Goal: Information Seeking & Learning: Learn about a topic

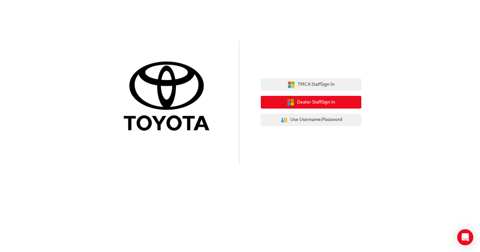
click at [317, 104] on span "Dealer Staff Sign In" at bounding box center [316, 102] width 38 height 8
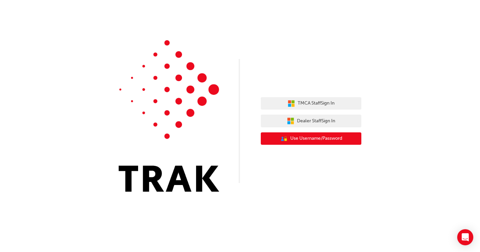
click at [332, 137] on span "Use Username/Password" at bounding box center [316, 139] width 52 height 8
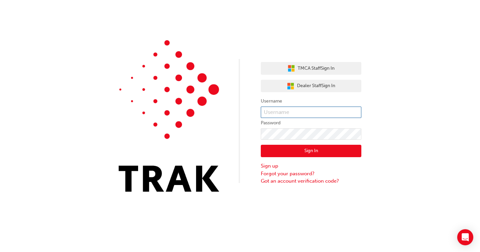
click at [309, 111] on input "text" at bounding box center [311, 112] width 101 height 11
type input "646904"
click at [345, 147] on button "Sign In" at bounding box center [311, 151] width 101 height 13
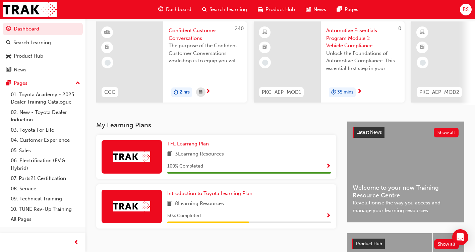
scroll to position [48, 0]
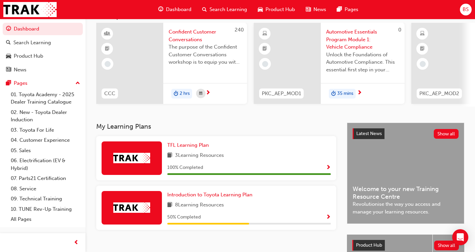
click at [234, 10] on span "Search Learning" at bounding box center [228, 10] width 38 height 8
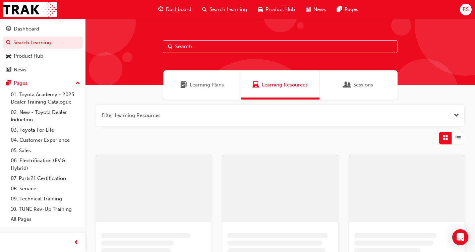
drag, startPoint x: 225, startPoint y: 48, endPoint x: 229, endPoint y: 50, distance: 3.7
click at [225, 48] on input "text" at bounding box center [280, 46] width 235 height 13
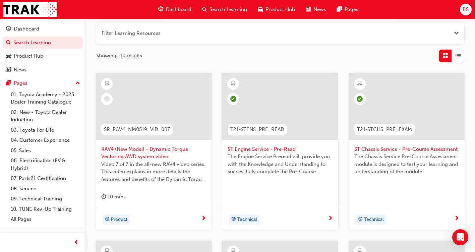
scroll to position [101, 0]
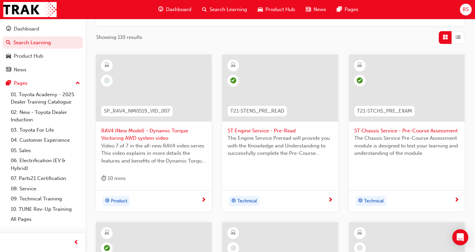
type input "st"
click at [251, 129] on span "ST Engine Service - Pre-Read" at bounding box center [279, 131] width 105 height 8
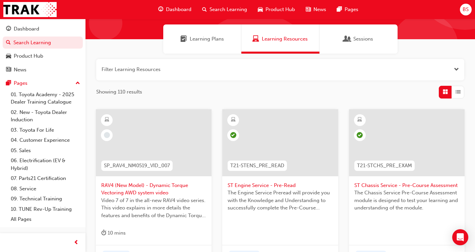
scroll to position [42, 0]
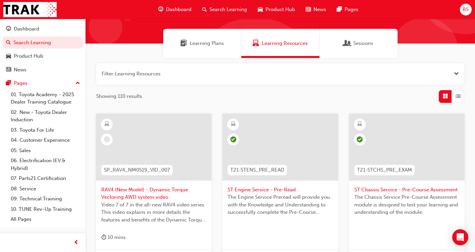
click at [362, 45] on span "Sessions" at bounding box center [363, 44] width 20 height 8
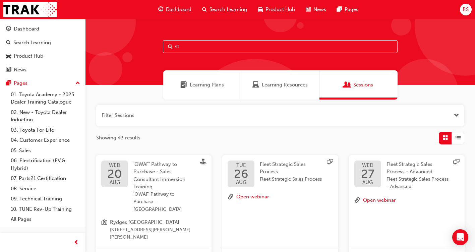
click at [226, 10] on span "Search Learning" at bounding box center [228, 10] width 38 height 8
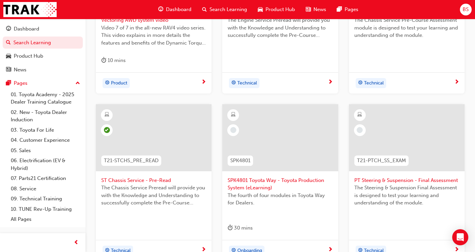
scroll to position [235, 0]
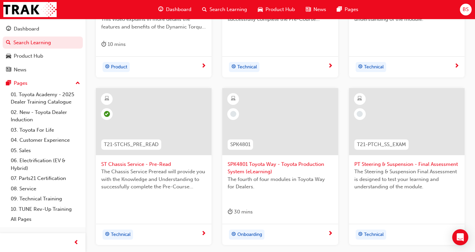
click at [432, 165] on span "PT Steering & Suspension - Final Assessment" at bounding box center [406, 164] width 105 height 8
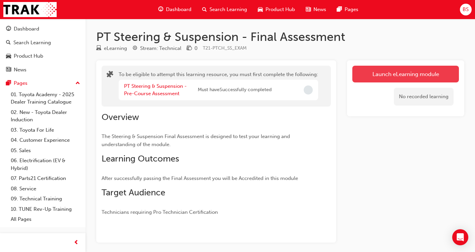
click at [418, 72] on button "Launch eLearning module" at bounding box center [405, 74] width 107 height 17
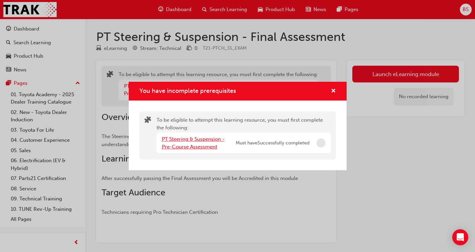
click at [203, 140] on link "PT Steering & Suspension - Pre-Course Assessment" at bounding box center [193, 143] width 63 height 14
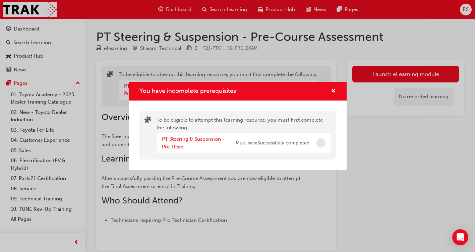
click at [205, 135] on div "PT Steering & Suspension - Pre-Read Must have Successfully completed" at bounding box center [243, 143] width 174 height 20
click at [204, 139] on link "PT Steering & Suspension - Pre-Read" at bounding box center [193, 143] width 63 height 14
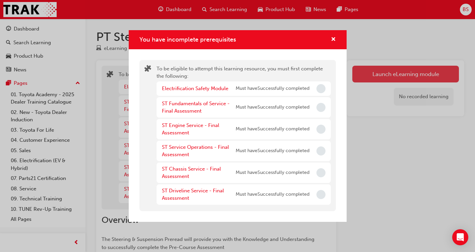
drag, startPoint x: 416, startPoint y: 75, endPoint x: 412, endPoint y: 76, distance: 3.7
click at [415, 75] on div "You have incomplete prerequisites To be eligible to attempt this learning resou…" at bounding box center [237, 126] width 475 height 252
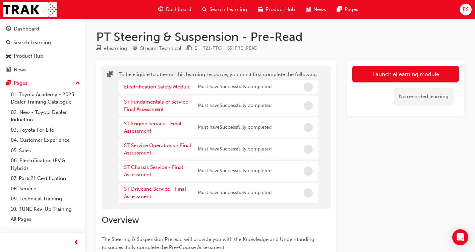
click at [135, 90] on div "Electrification Safety Module" at bounding box center [161, 87] width 74 height 8
click at [135, 85] on link "Electrification Safety Module" at bounding box center [157, 87] width 66 height 6
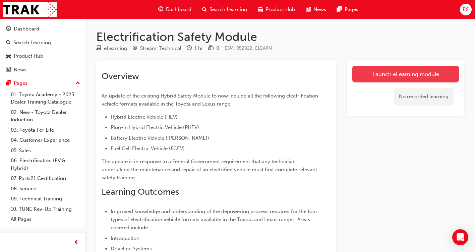
click at [427, 76] on link "Launch eLearning module" at bounding box center [405, 74] width 107 height 17
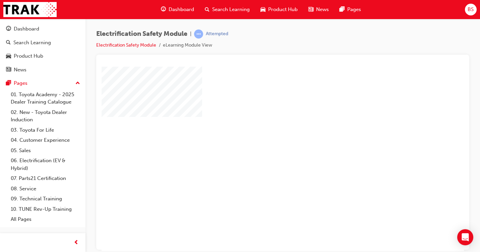
click at [237, 10] on span "Search Learning" at bounding box center [231, 10] width 38 height 8
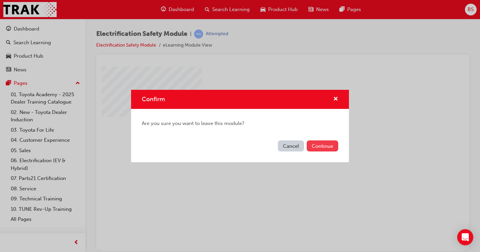
click at [326, 146] on button "Continue" at bounding box center [322, 145] width 31 height 11
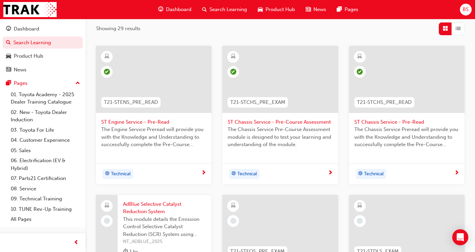
scroll to position [134, 0]
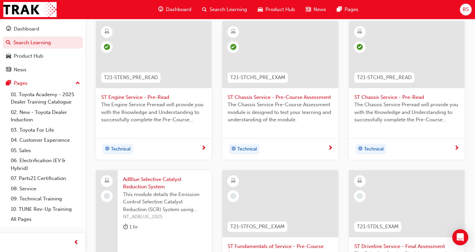
type input "st"
click at [297, 97] on span "ST Chassis Service - Pre-Course Assessment" at bounding box center [279, 97] width 105 height 8
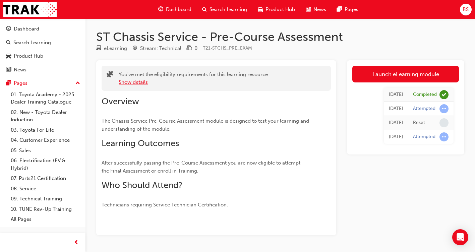
click at [142, 82] on button "Show details" at bounding box center [133, 82] width 29 height 8
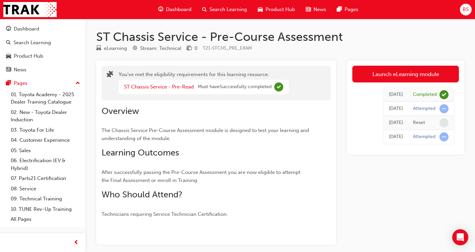
click at [142, 82] on div "ST Chassis Service - Pre-Read Must have Successfully completed" at bounding box center [204, 87] width 170 height 14
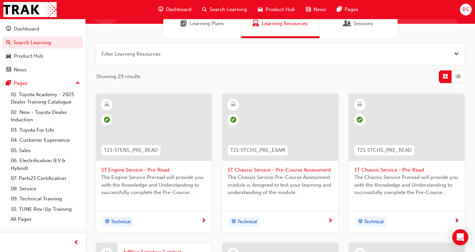
scroll to position [46, 0]
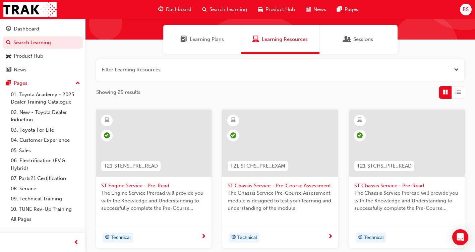
click at [377, 185] on span "ST Chassis Service - Pre-Read" at bounding box center [406, 186] width 105 height 8
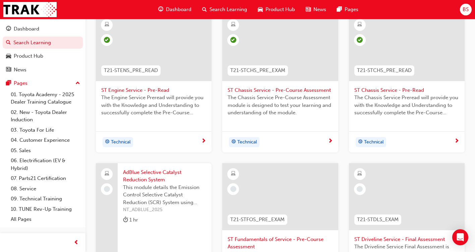
scroll to position [247, 0]
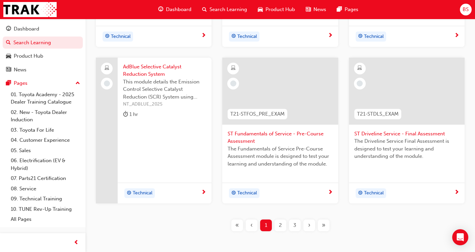
click at [280, 223] on span "2" at bounding box center [280, 225] width 3 height 8
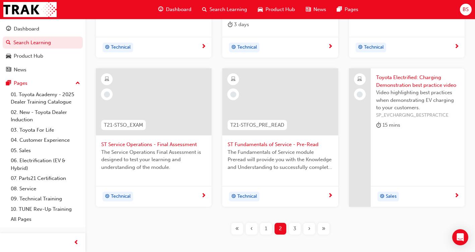
click at [183, 9] on span "Dashboard" at bounding box center [178, 10] width 25 height 8
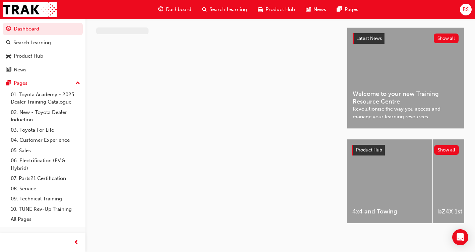
scroll to position [148, 0]
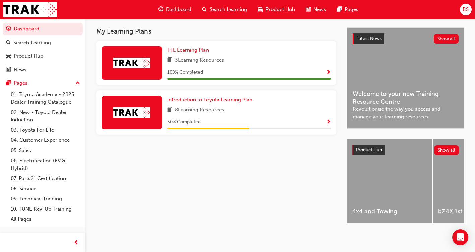
click at [196, 97] on span "Introduction to Toyota Learning Plan" at bounding box center [209, 99] width 85 height 6
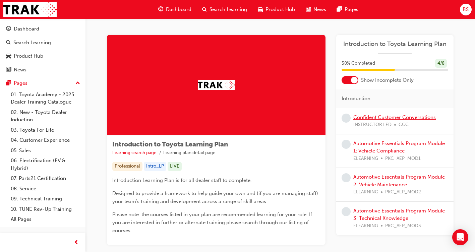
click at [384, 117] on link "Confident Customer Conversations" at bounding box center [394, 117] width 82 height 6
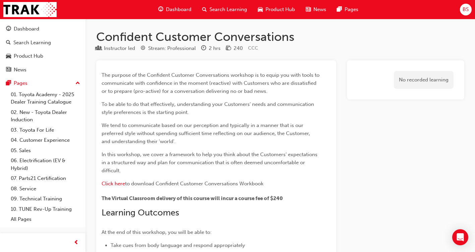
click at [180, 7] on span "Dashboard" at bounding box center [178, 10] width 25 height 8
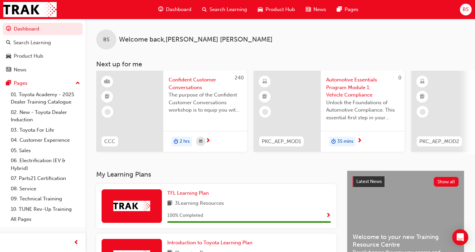
click at [345, 139] on span "35 mins" at bounding box center [345, 142] width 16 height 8
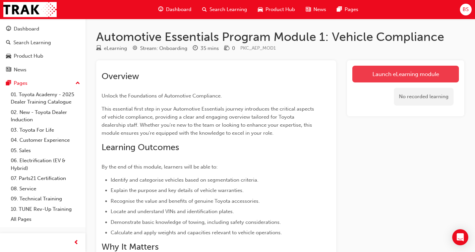
click at [380, 74] on link "Launch eLearning module" at bounding box center [405, 74] width 107 height 17
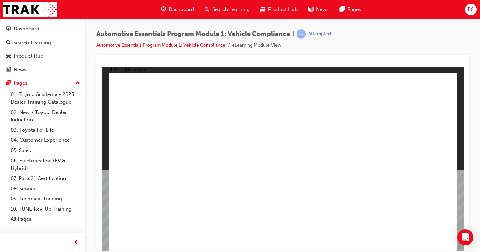
drag, startPoint x: 295, startPoint y: 227, endPoint x: 294, endPoint y: 232, distance: 4.4
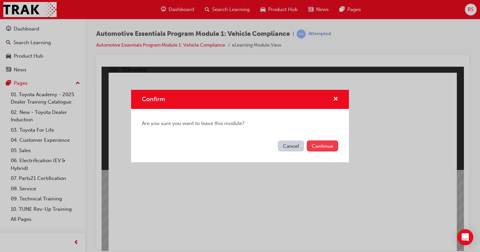
click at [316, 145] on button "Continue" at bounding box center [322, 145] width 31 height 11
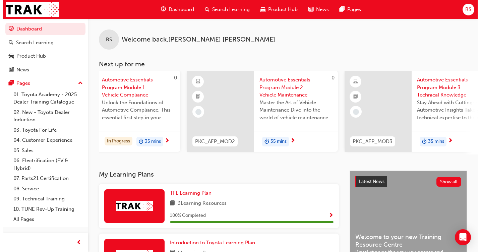
scroll to position [0, 250]
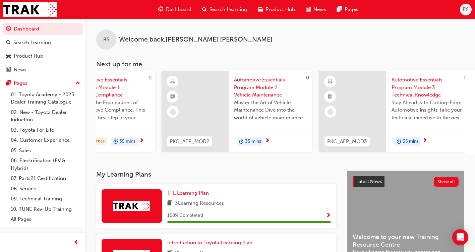
click at [249, 84] on span "Automotive Essentials Program Module 2: Vehicle Maintenance" at bounding box center [270, 87] width 73 height 23
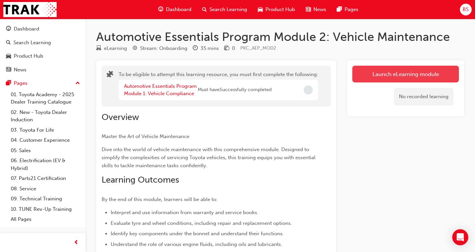
click at [395, 73] on button "Launch eLearning module" at bounding box center [405, 74] width 107 height 17
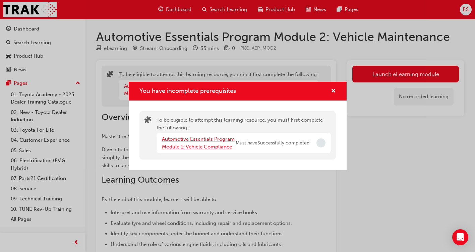
click at [180, 139] on link "Automotive Essentials Program Module 1: Vehicle Compliance" at bounding box center [198, 143] width 73 height 14
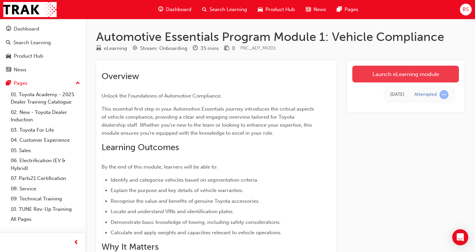
click at [366, 81] on link "Launch eLearning module" at bounding box center [405, 74] width 107 height 17
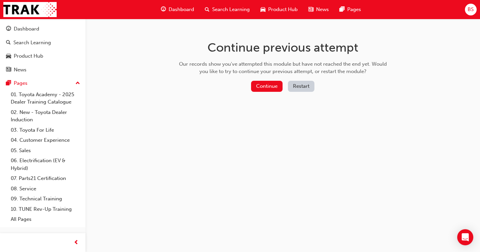
click at [297, 86] on button "Restart" at bounding box center [301, 86] width 26 height 11
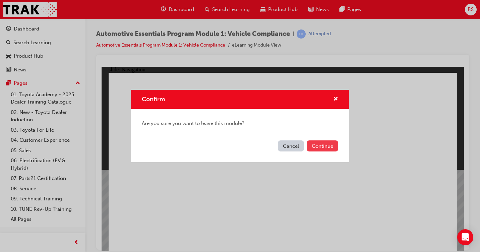
click at [310, 147] on button "Continue" at bounding box center [322, 145] width 31 height 11
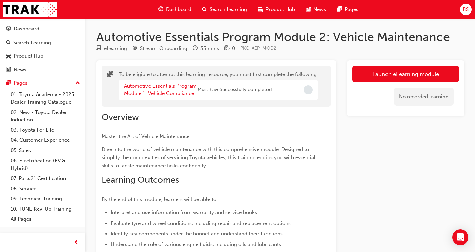
click at [224, 10] on span "Search Learning" at bounding box center [228, 10] width 38 height 8
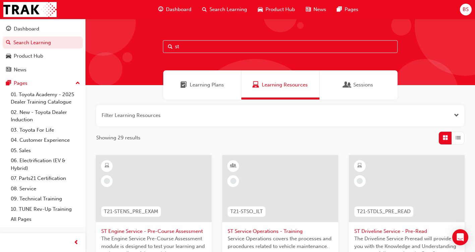
click at [185, 8] on span "Dashboard" at bounding box center [178, 10] width 25 height 8
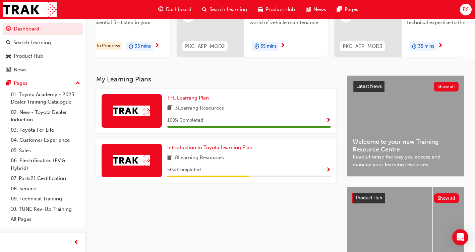
scroll to position [48, 0]
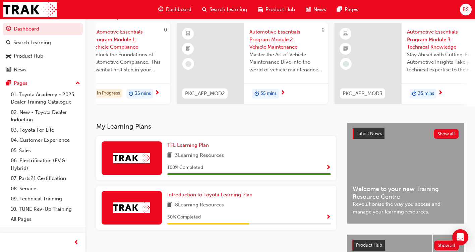
click at [211, 10] on span "Search Learning" at bounding box center [228, 10] width 38 height 8
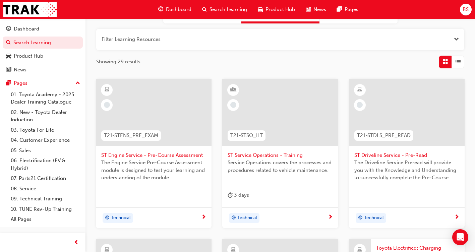
scroll to position [148, 0]
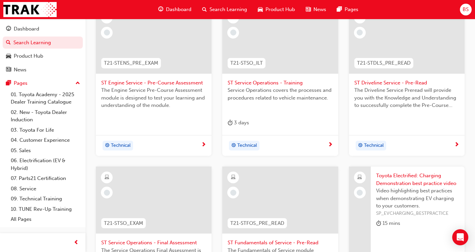
click at [262, 83] on span "ST Service Operations - Training" at bounding box center [279, 83] width 105 height 8
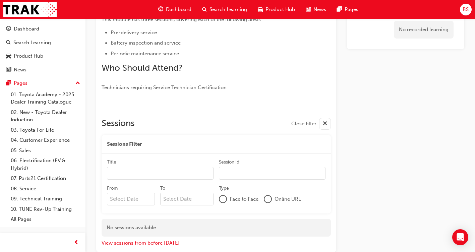
scroll to position [166, 0]
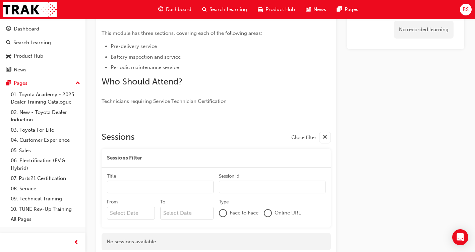
click at [224, 8] on span "Search Learning" at bounding box center [228, 10] width 38 height 8
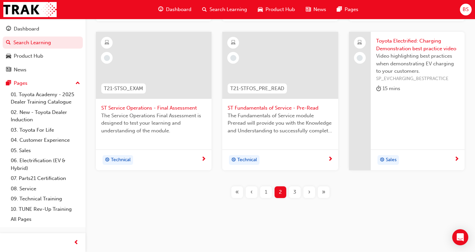
scroll to position [283, 0]
click at [180, 155] on div "Technical" at bounding box center [151, 160] width 100 height 10
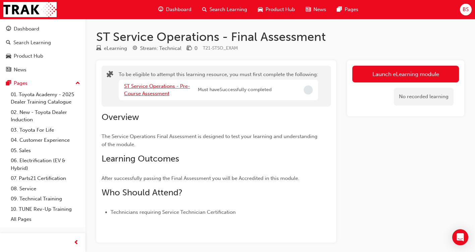
click at [175, 83] on link "ST Service Operations - Pre-Course Assessment" at bounding box center [157, 90] width 66 height 14
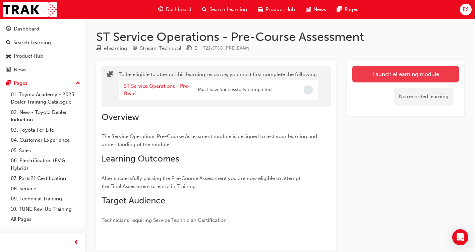
click at [409, 69] on button "Launch eLearning module" at bounding box center [405, 74] width 107 height 17
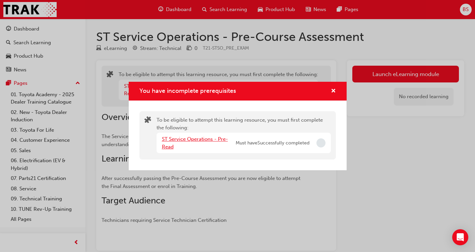
click at [210, 138] on link "ST Service Operations - Pre-Read" at bounding box center [195, 143] width 66 height 14
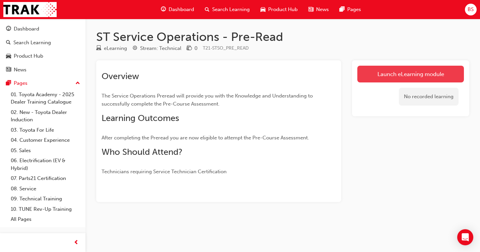
click at [382, 77] on link "Launch eLearning module" at bounding box center [410, 74] width 107 height 17
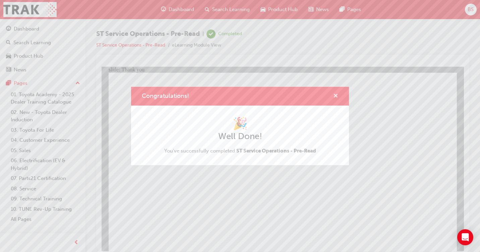
click at [334, 96] on span "cross-icon" at bounding box center [335, 96] width 5 height 6
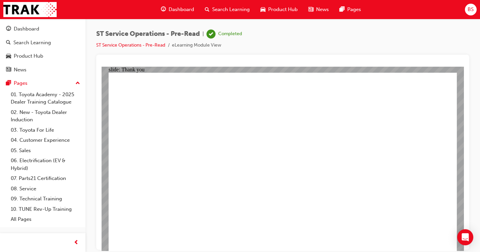
click at [207, 46] on li "eLearning Module View" at bounding box center [196, 46] width 49 height 8
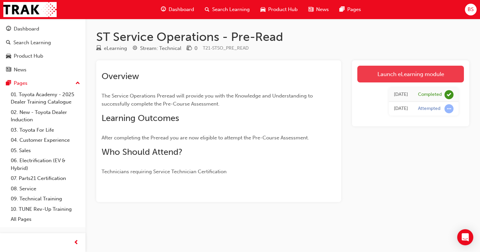
click at [375, 71] on link "Launch eLearning module" at bounding box center [410, 74] width 107 height 17
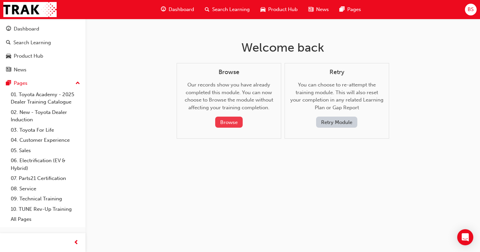
click at [231, 127] on button "Browse" at bounding box center [228, 122] width 27 height 11
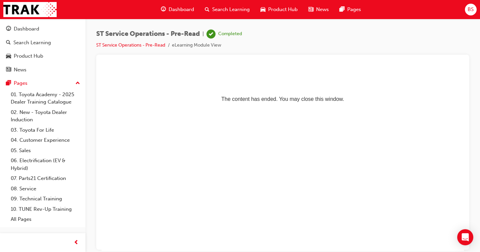
click at [223, 11] on span "Search Learning" at bounding box center [231, 10] width 38 height 8
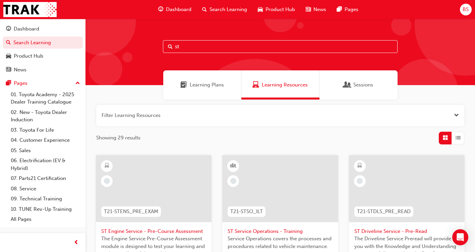
click at [175, 231] on span "ST Engine Service - Pre-Course Assessment" at bounding box center [153, 231] width 105 height 8
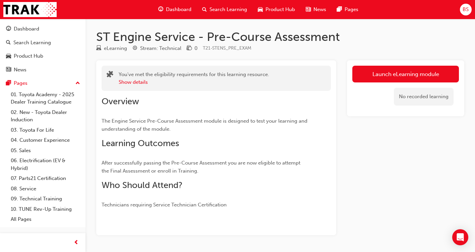
click at [397, 73] on link "Launch eLearning module" at bounding box center [405, 74] width 107 height 17
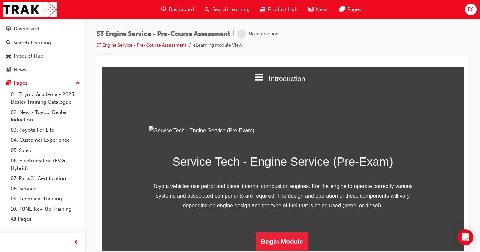
scroll to position [77, 0]
click at [264, 240] on button "Begin Module" at bounding box center [282, 241] width 53 height 19
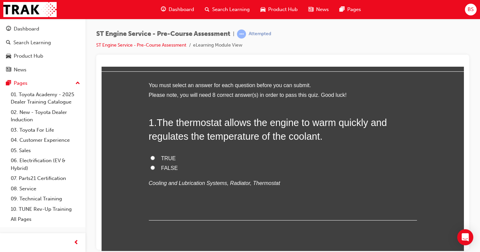
scroll to position [34, 0]
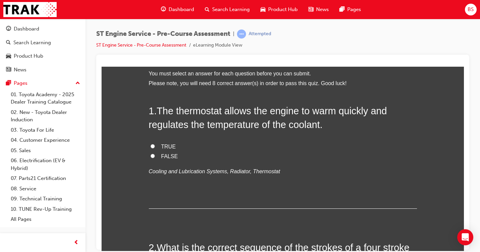
click at [161, 143] on span "TRUE" at bounding box center [168, 146] width 15 height 6
click at [155, 144] on input "TRUE" at bounding box center [152, 146] width 4 height 4
radio input "true"
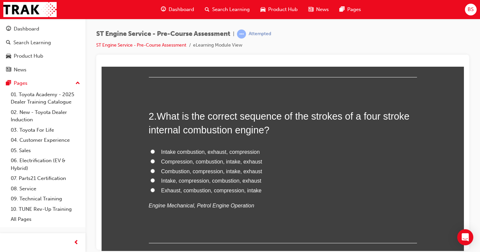
scroll to position [168, 0]
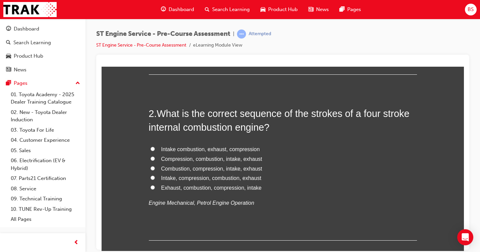
click at [149, 177] on label "Intake, compression, combustion, exhaust" at bounding box center [283, 178] width 268 height 10
click at [150, 177] on input "Intake, compression, combustion, exhaust" at bounding box center [152, 177] width 4 height 4
radio input "true"
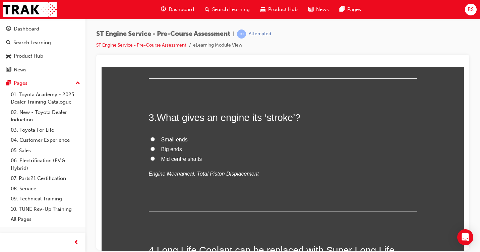
scroll to position [335, 0]
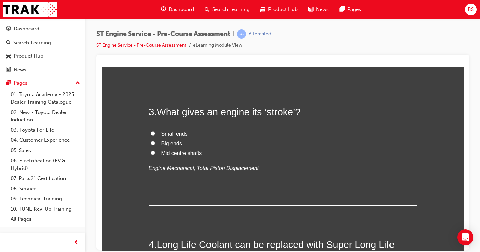
click at [179, 156] on span "Mid centre shafts" at bounding box center [181, 153] width 41 height 6
click at [155, 155] on input "Mid centre shafts" at bounding box center [152, 152] width 4 height 4
radio input "true"
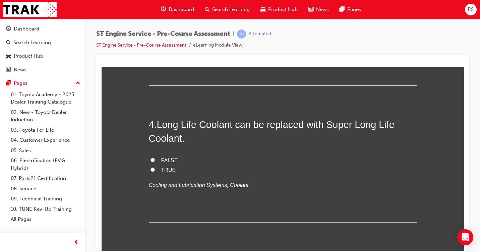
scroll to position [469, 0]
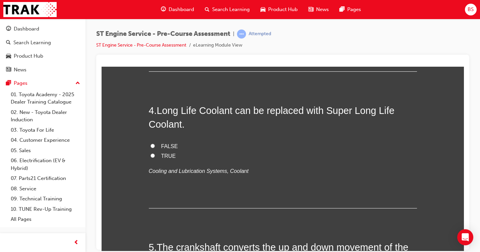
click at [165, 154] on span "TRUE" at bounding box center [168, 156] width 15 height 6
click at [155, 154] on input "TRUE" at bounding box center [152, 155] width 4 height 4
radio input "true"
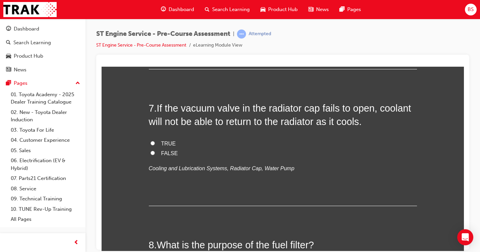
scroll to position [938, 0]
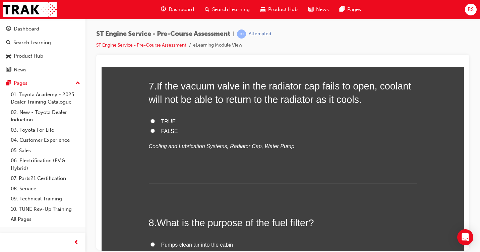
radio input "true"
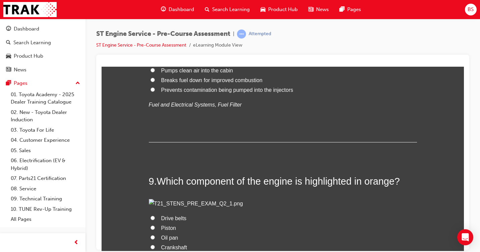
scroll to position [1173, 0]
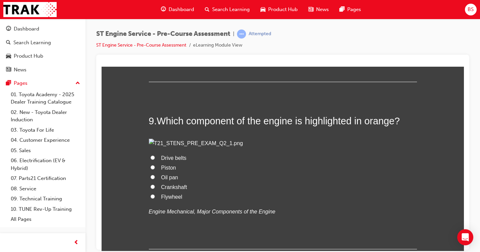
click at [164, 32] on span "Prevents contamination being pumped into the injectors" at bounding box center [227, 29] width 132 height 6
click at [155, 31] on input "Prevents contamination being pumped into the injectors" at bounding box center [152, 29] width 4 height 4
radio input "true"
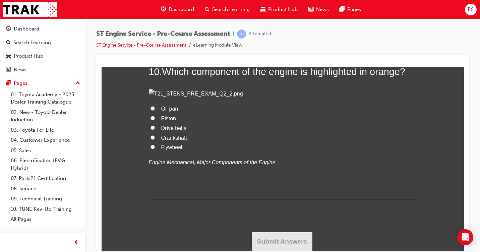
scroll to position [1541, 0]
radio input "true"
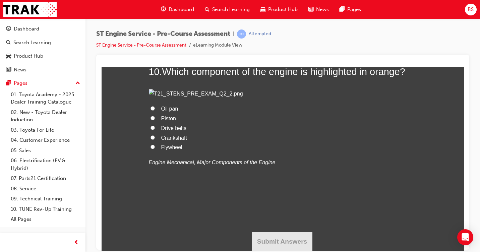
click at [169, 150] on span "Flywheel" at bounding box center [171, 147] width 21 height 6
click at [155, 149] on input "Flywheel" at bounding box center [152, 146] width 4 height 4
radio input "true"
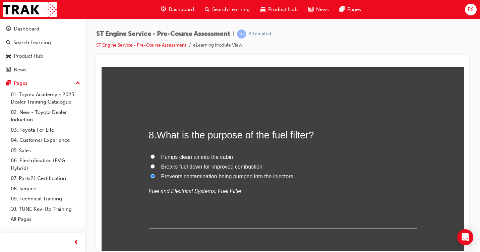
scroll to position [1065, 0]
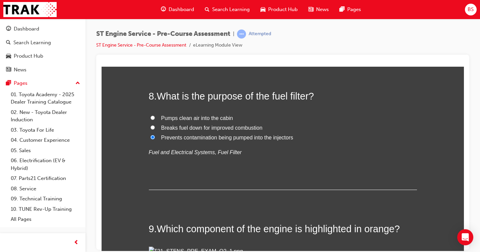
click at [169, 7] on span "FALSE" at bounding box center [169, 4] width 17 height 6
click at [155, 6] on input "FALSE" at bounding box center [152, 4] width 4 height 4
radio input "true"
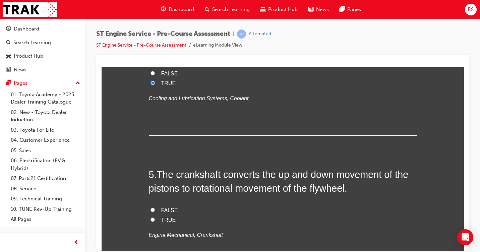
scroll to position [529, 0]
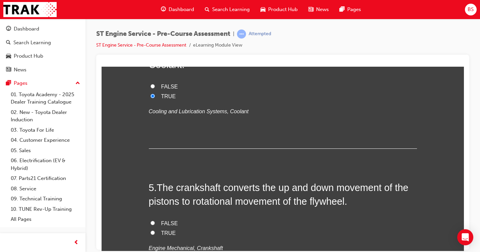
click at [161, 232] on span "TRUE" at bounding box center [168, 233] width 15 height 6
click at [155, 232] on input "TRUE" at bounding box center [152, 232] width 4 height 4
radio input "true"
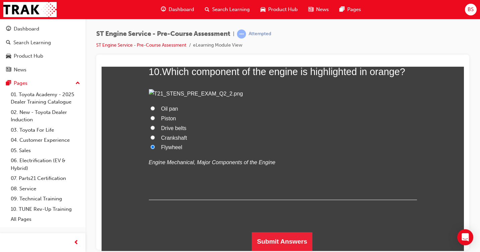
scroll to position [2003, 0]
click at [252, 241] on button "Submit Answers" at bounding box center [282, 241] width 61 height 19
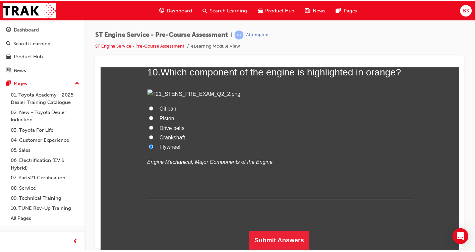
scroll to position [0, 0]
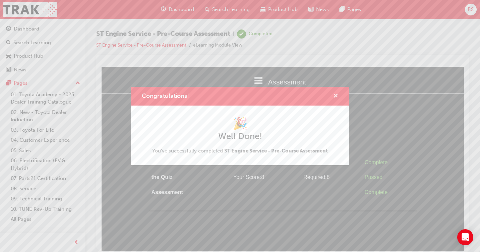
click at [336, 95] on span "cross-icon" at bounding box center [335, 96] width 5 height 6
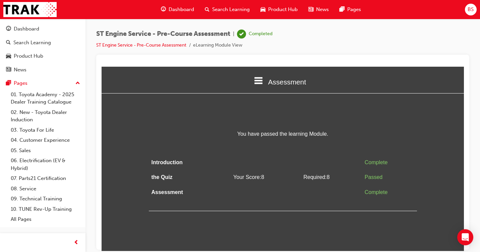
click at [233, 7] on span "Search Learning" at bounding box center [231, 10] width 38 height 8
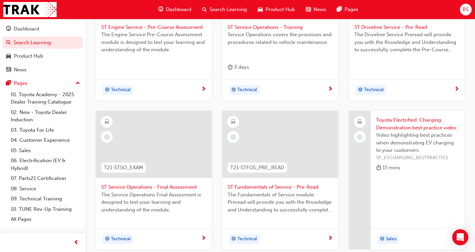
scroll to position [183, 0]
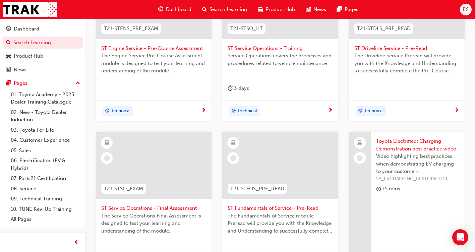
click at [255, 47] on span "ST Service Operations - Training" at bounding box center [279, 49] width 105 height 8
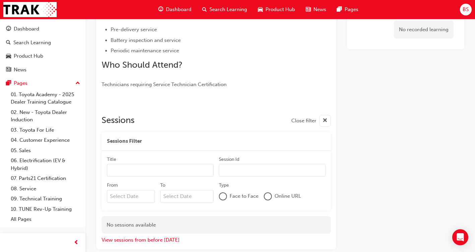
scroll to position [218, 0]
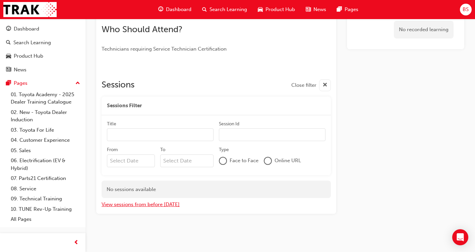
click at [152, 204] on button "View sessions from before [DATE]" at bounding box center [141, 205] width 78 height 8
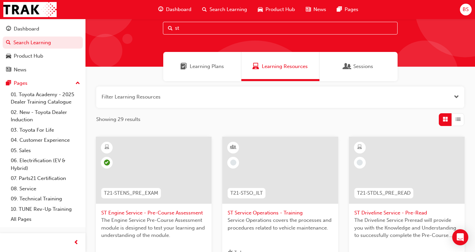
scroll to position [34, 0]
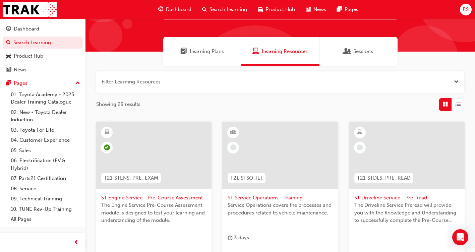
click at [460, 106] on span "List" at bounding box center [457, 105] width 5 height 8
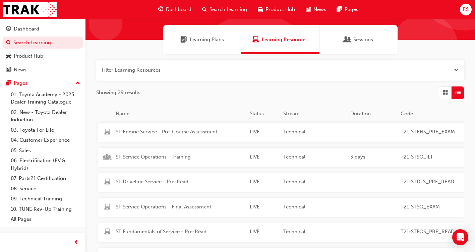
scroll to position [42, 0]
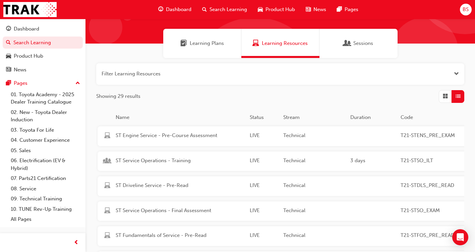
click at [444, 96] on span "Grid" at bounding box center [445, 96] width 5 height 8
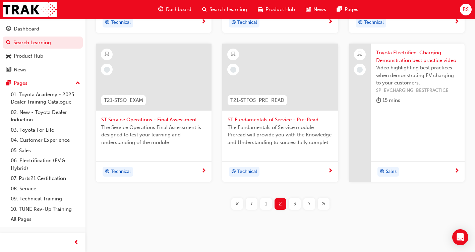
scroll to position [276, 0]
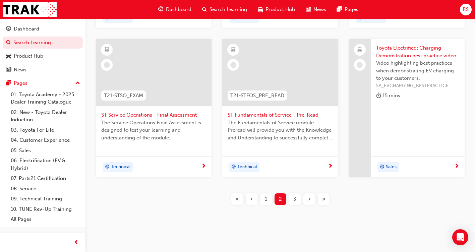
click at [266, 199] on span "1" at bounding box center [266, 199] width 2 height 8
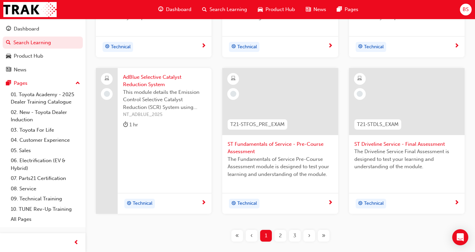
scroll to position [243, 0]
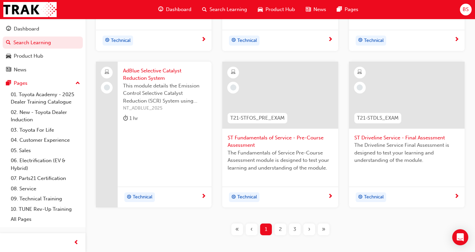
click at [280, 228] on span "2" at bounding box center [280, 229] width 3 height 8
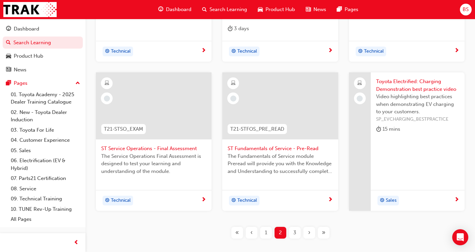
click at [296, 231] on span "3" at bounding box center [294, 233] width 3 height 8
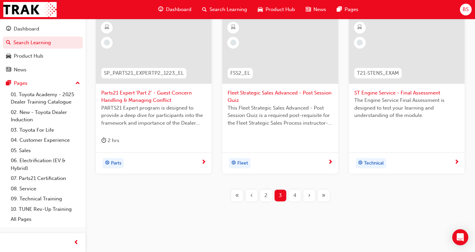
scroll to position [310, 0]
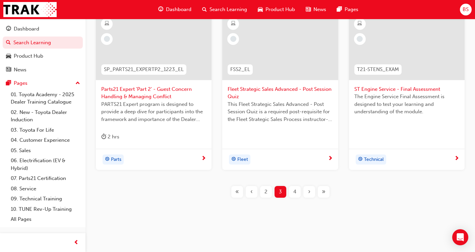
click at [266, 191] on span "2" at bounding box center [265, 192] width 3 height 8
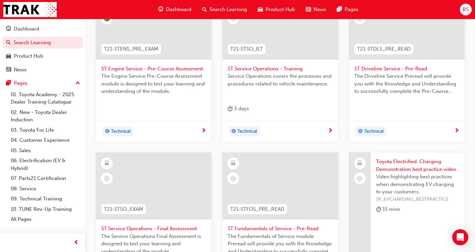
scroll to position [149, 0]
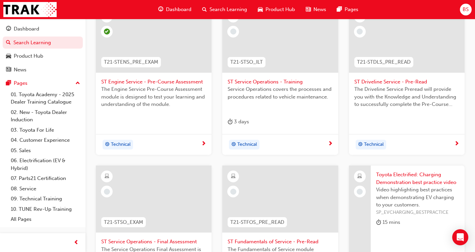
click at [184, 80] on span "ST Engine Service - Pre-Course Assessment" at bounding box center [153, 82] width 105 height 8
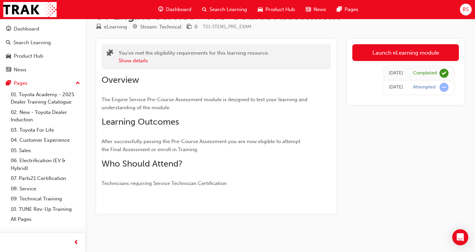
click at [408, 47] on link "Launch eLearning module" at bounding box center [405, 52] width 107 height 17
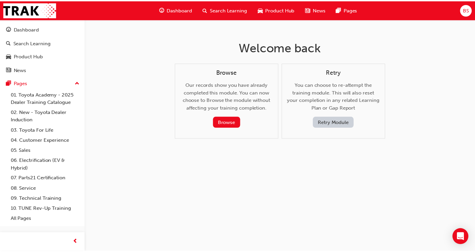
scroll to position [21, 0]
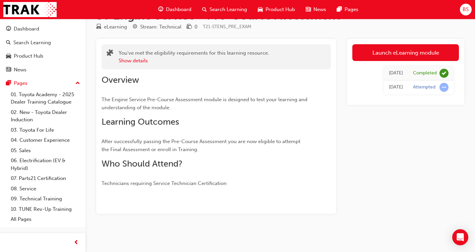
click at [214, 8] on span "Search Learning" at bounding box center [228, 10] width 38 height 8
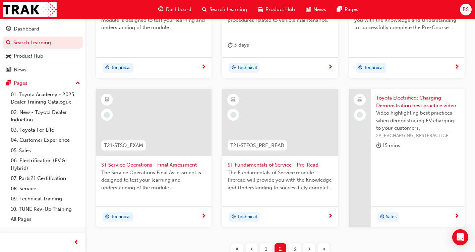
scroll to position [283, 0]
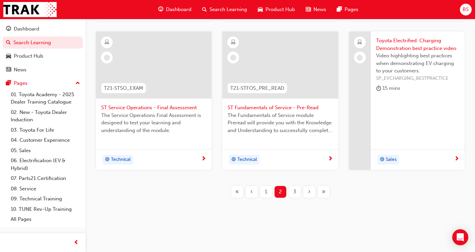
click at [295, 188] on span "3" at bounding box center [294, 192] width 3 height 8
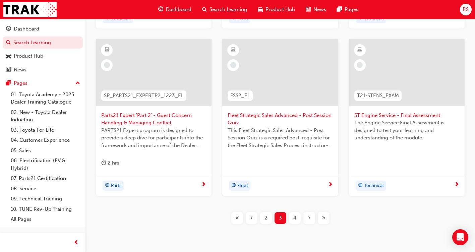
click at [293, 216] on span "4" at bounding box center [294, 218] width 3 height 8
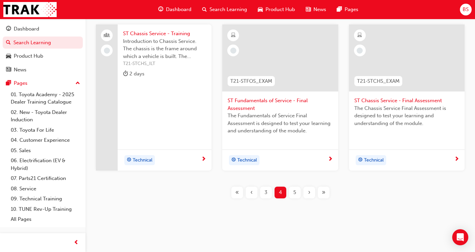
scroll to position [291, 0]
click at [270, 191] on div "3" at bounding box center [266, 192] width 12 height 12
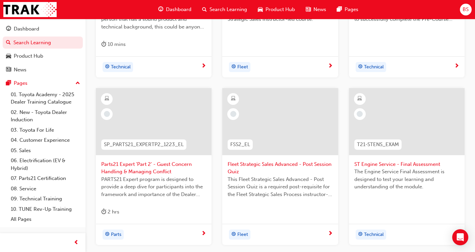
scroll to position [310, 0]
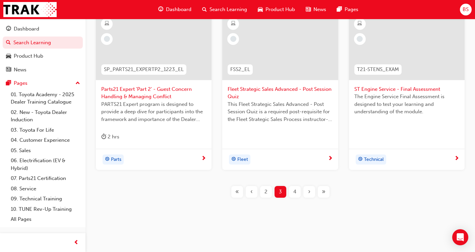
click at [265, 193] on span "2" at bounding box center [265, 192] width 3 height 8
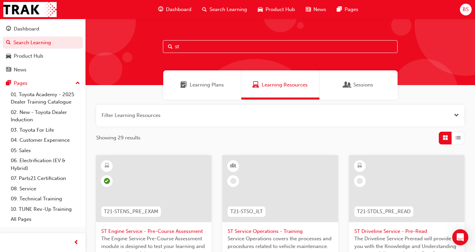
click at [229, 43] on input "st" at bounding box center [280, 46] width 235 height 13
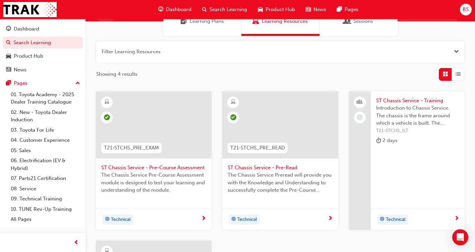
scroll to position [101, 0]
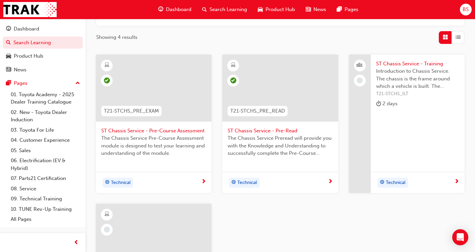
type input "st ch"
click at [230, 130] on span "ST Chassis Service - Pre-Read" at bounding box center [279, 131] width 105 height 8
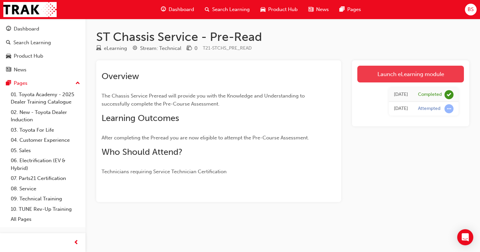
click at [382, 71] on link "Launch eLearning module" at bounding box center [410, 74] width 107 height 17
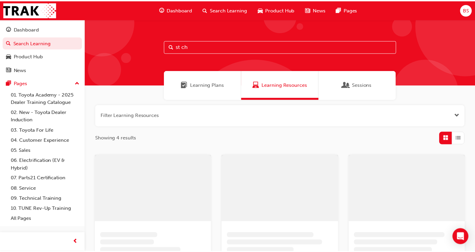
scroll to position [101, 0]
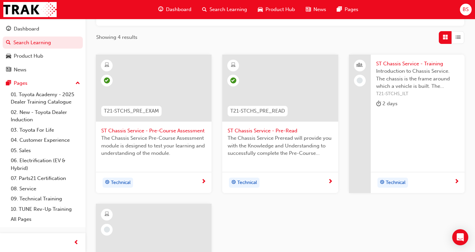
click at [143, 129] on span "ST Chassis Service - Pre-Course Assessment" at bounding box center [153, 131] width 105 height 8
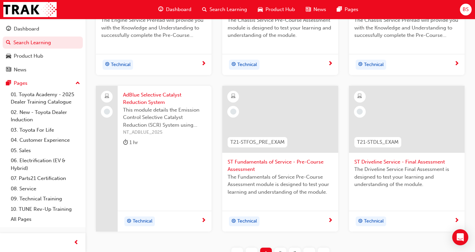
scroll to position [235, 0]
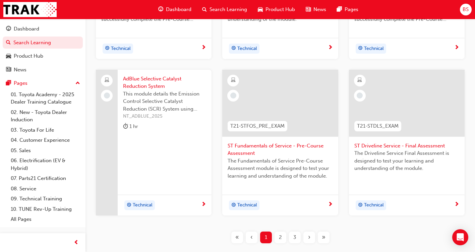
type input "st"
click at [281, 237] on span "2" at bounding box center [280, 237] width 3 height 8
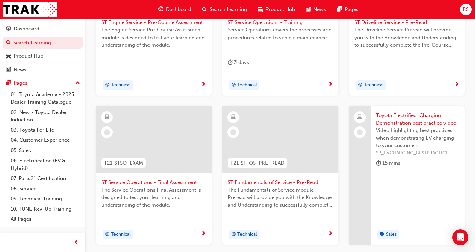
scroll to position [101, 0]
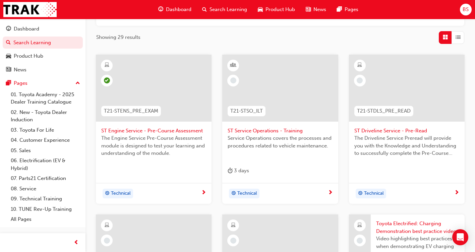
click at [372, 131] on span "ST Driveline Service - Pre-Read" at bounding box center [406, 131] width 105 height 8
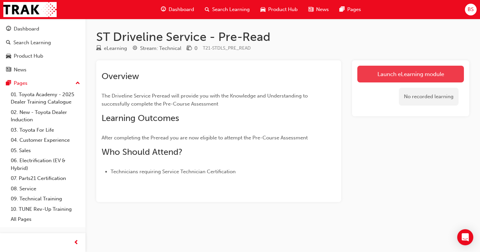
click at [401, 71] on link "Launch eLearning module" at bounding box center [410, 74] width 107 height 17
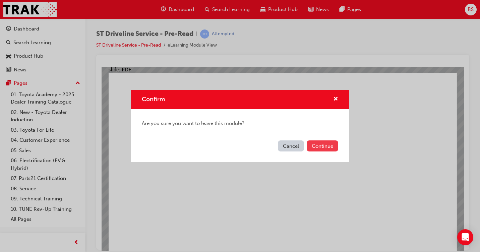
click at [318, 145] on button "Continue" at bounding box center [322, 145] width 31 height 11
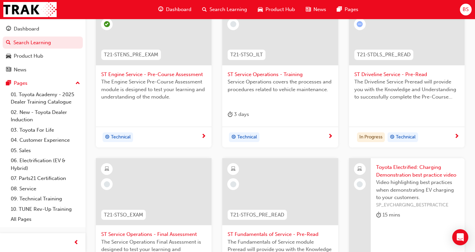
scroll to position [283, 0]
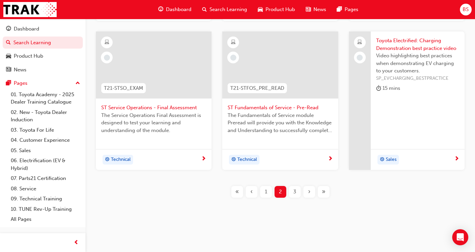
click at [295, 193] on span "3" at bounding box center [294, 192] width 3 height 8
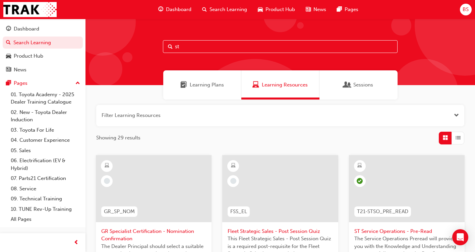
click at [242, 49] on input "st" at bounding box center [280, 46] width 235 height 13
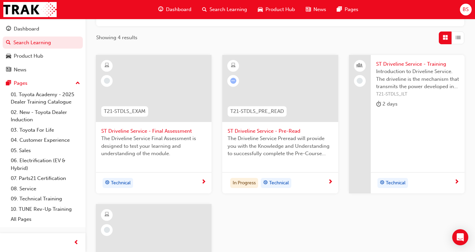
scroll to position [101, 0]
type input "st dr"
click at [177, 130] on span "ST Driveline Service - Final Assessment" at bounding box center [153, 131] width 105 height 8
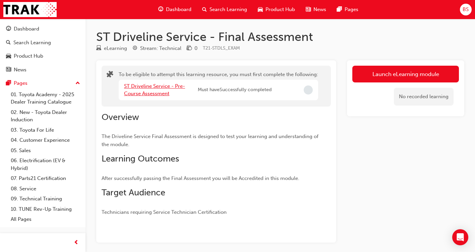
click at [161, 87] on link "ST Driveline Service - Pre-Course Assessment" at bounding box center [154, 90] width 61 height 14
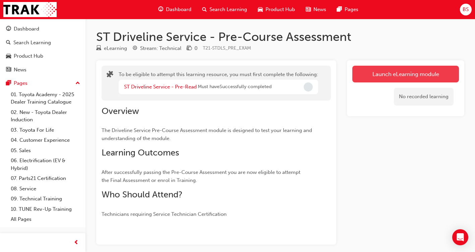
click at [401, 75] on button "Launch eLearning module" at bounding box center [405, 74] width 107 height 17
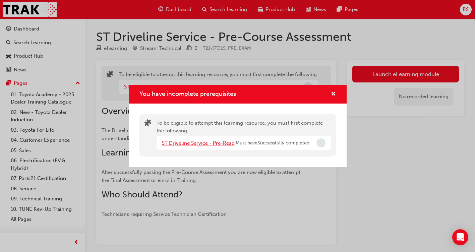
click at [214, 143] on link "ST Driveline Service - Pre-Read" at bounding box center [198, 143] width 73 height 6
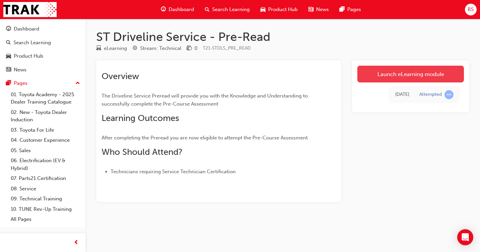
click at [374, 76] on link "Launch eLearning module" at bounding box center [410, 74] width 107 height 17
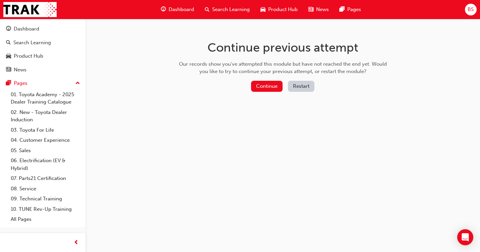
click at [306, 83] on button "Restart" at bounding box center [301, 86] width 26 height 11
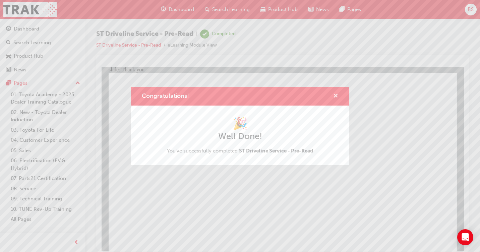
click at [335, 94] on span "cross-icon" at bounding box center [335, 96] width 5 height 6
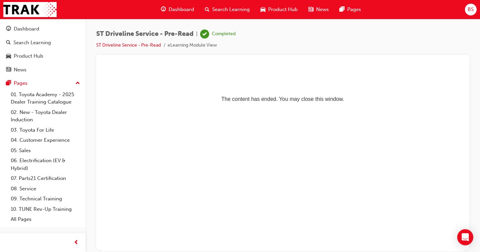
click at [224, 13] on span "Search Learning" at bounding box center [231, 10] width 38 height 8
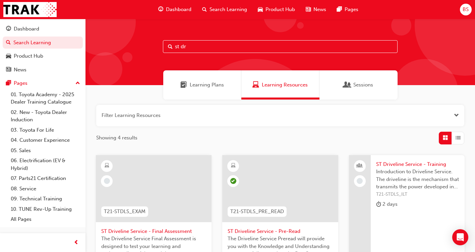
click at [166, 230] on span "ST Driveline Service - Final Assessment" at bounding box center [153, 231] width 105 height 8
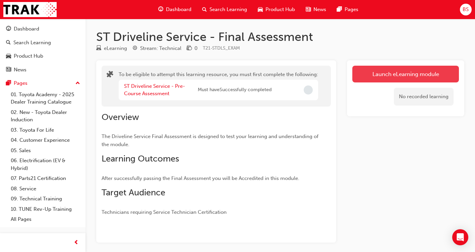
click at [390, 74] on button "Launch eLearning module" at bounding box center [405, 74] width 107 height 17
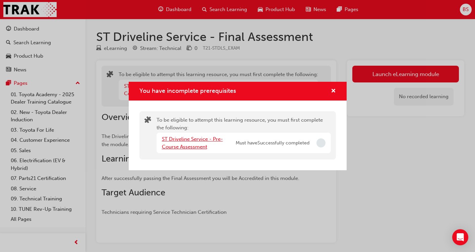
click at [214, 140] on link "ST Driveline Service - Pre-Course Assessment" at bounding box center [192, 143] width 61 height 14
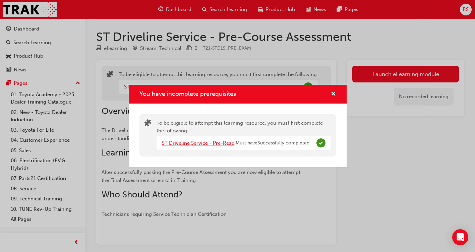
click at [218, 142] on link "ST Driveline Service - Pre-Read" at bounding box center [198, 143] width 73 height 6
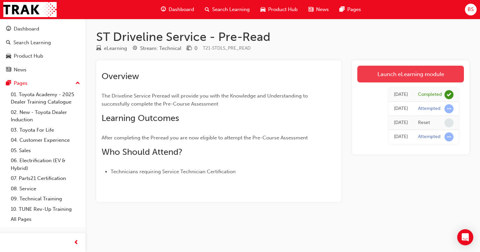
click at [398, 74] on link "Launch eLearning module" at bounding box center [410, 74] width 107 height 17
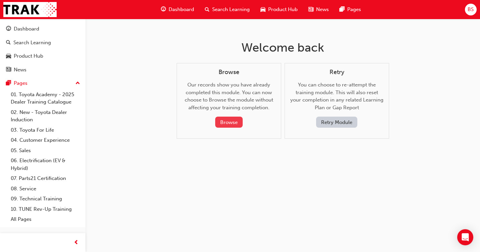
click at [239, 119] on button "Browse" at bounding box center [228, 122] width 27 height 11
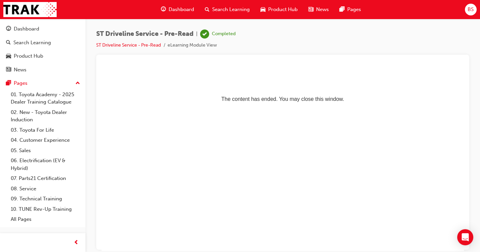
click at [183, 5] on div "Dashboard" at bounding box center [177, 10] width 44 height 14
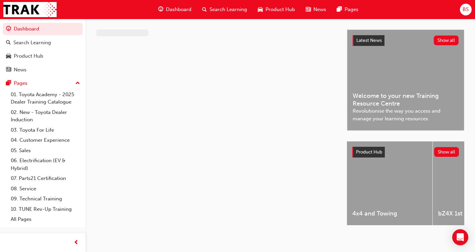
click at [232, 7] on span "Search Learning" at bounding box center [228, 10] width 38 height 8
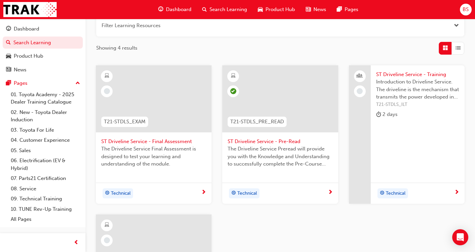
scroll to position [101, 0]
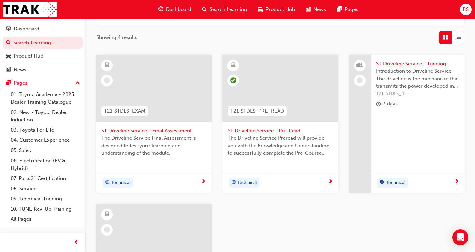
click at [137, 130] on span "ST Driveline Service - Final Assessment" at bounding box center [153, 131] width 105 height 8
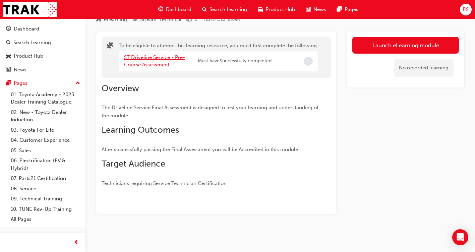
click at [175, 58] on link "ST Driveline Service - Pre-Course Assessment" at bounding box center [154, 61] width 61 height 14
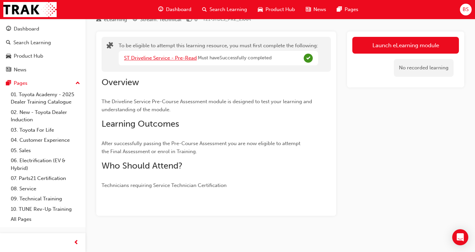
scroll to position [21, 0]
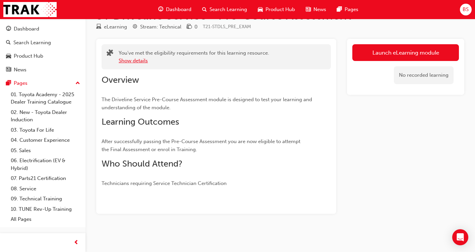
click at [135, 59] on button "Show details" at bounding box center [133, 61] width 29 height 8
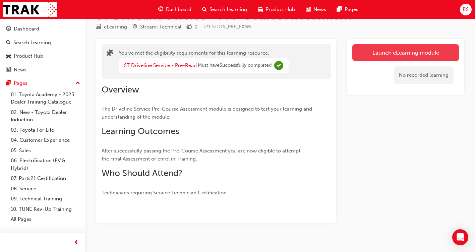
click at [397, 50] on link "Launch eLearning module" at bounding box center [405, 52] width 107 height 17
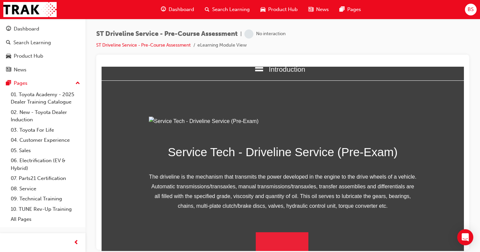
scroll to position [87, 0]
click at [266, 239] on button "Begin Module" at bounding box center [282, 241] width 53 height 19
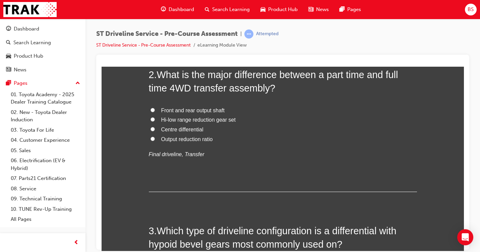
scroll to position [235, 0]
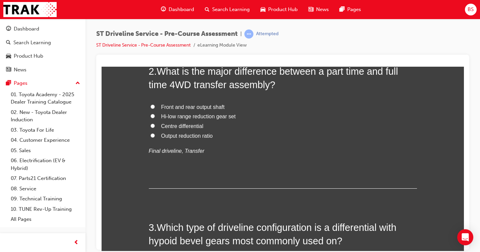
radio input "true"
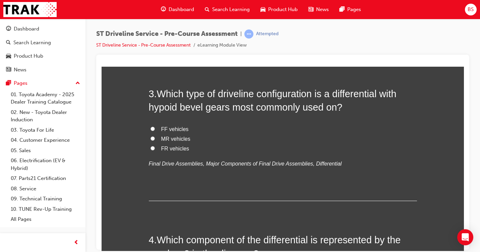
scroll to position [369, 0]
radio input "true"
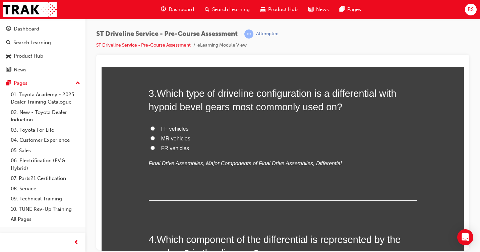
radio input "true"
drag, startPoint x: 160, startPoint y: 151, endPoint x: 191, endPoint y: 150, distance: 30.8
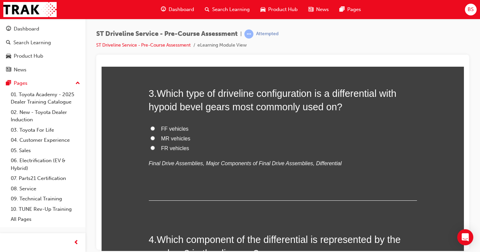
radio input "true"
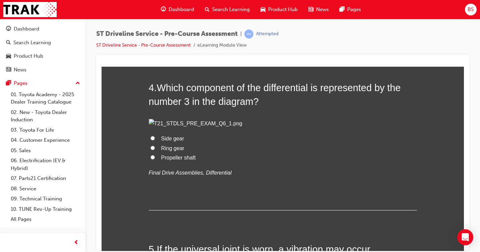
scroll to position [536, 0]
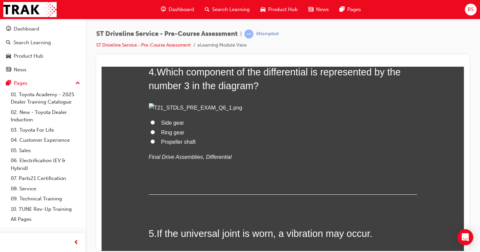
radio input "true"
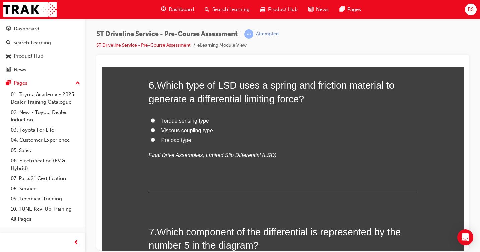
scroll to position [838, 0]
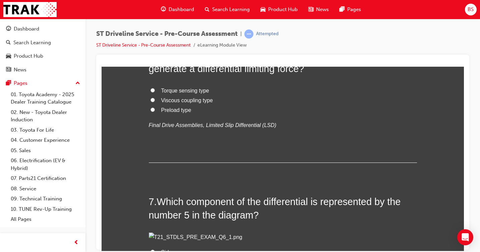
drag, startPoint x: 164, startPoint y: 204, endPoint x: 150, endPoint y: 205, distance: 14.1
radio input "true"
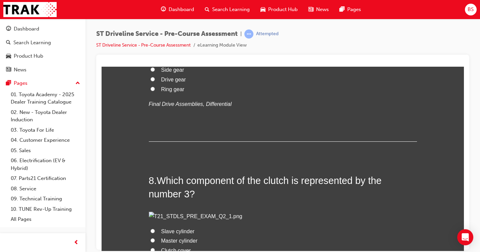
scroll to position [1039, 0]
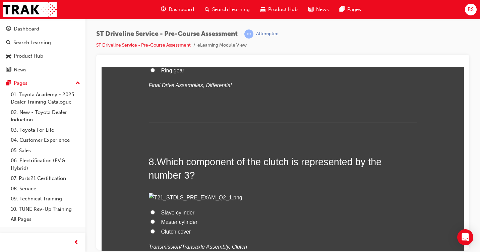
radio input "true"
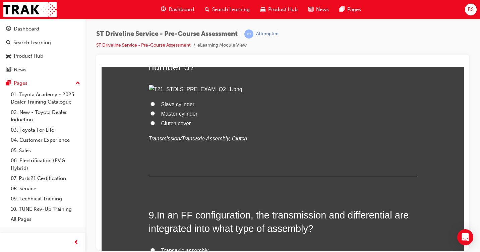
scroll to position [1139, 0]
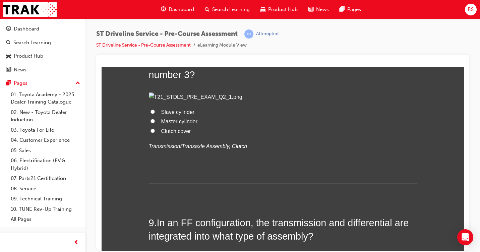
radio input "true"
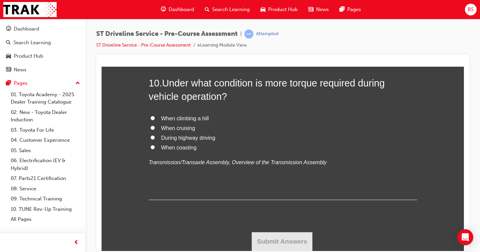
scroll to position [1541, 0]
radio input "true"
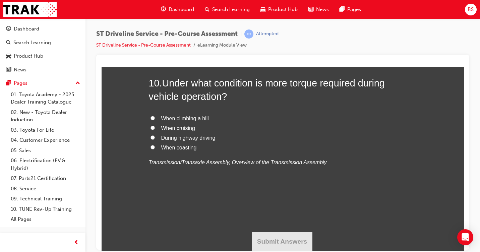
radio input "true"
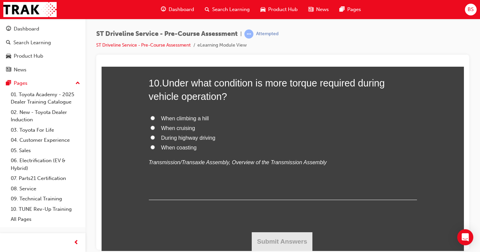
radio input "true"
click at [186, 121] on span "When climbing a hill" at bounding box center [185, 118] width 48 height 6
click at [155, 120] on input "When climbing a hill" at bounding box center [152, 118] width 4 height 4
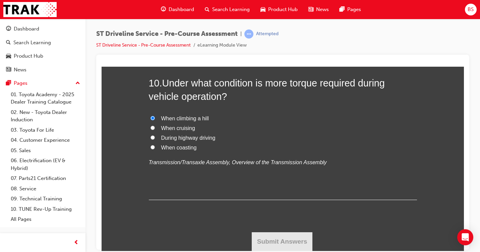
radio input "true"
click at [254, 238] on button "Submit Answers" at bounding box center [282, 241] width 61 height 19
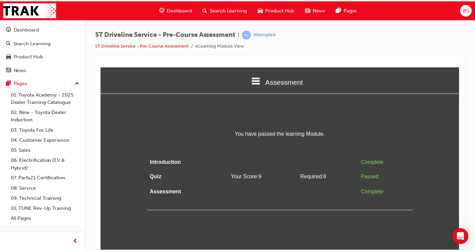
scroll to position [0, 0]
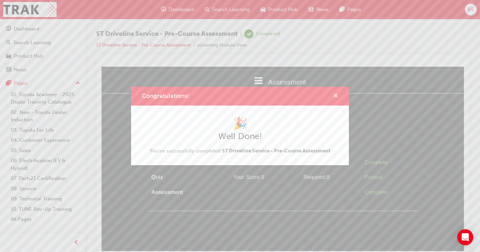
click at [333, 96] on span "cross-icon" at bounding box center [335, 96] width 5 height 6
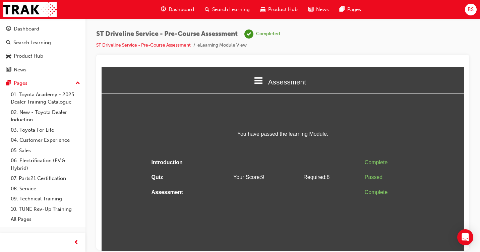
click at [234, 7] on span "Search Learning" at bounding box center [231, 10] width 38 height 8
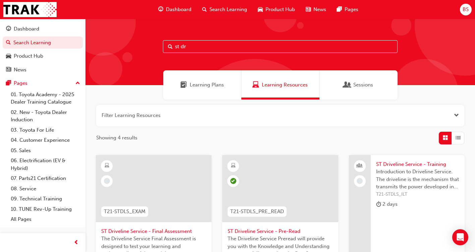
click at [219, 49] on input "st dr" at bounding box center [280, 46] width 235 height 13
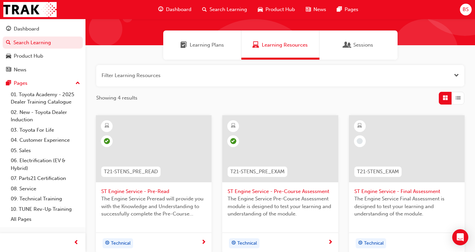
scroll to position [67, 0]
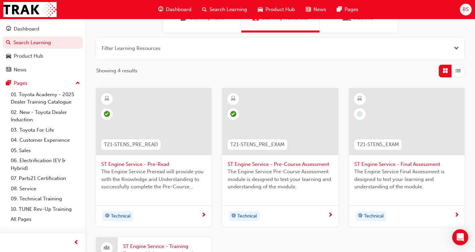
type input "st en"
click at [374, 164] on span "ST Engine Service - Final Assessment" at bounding box center [406, 164] width 105 height 8
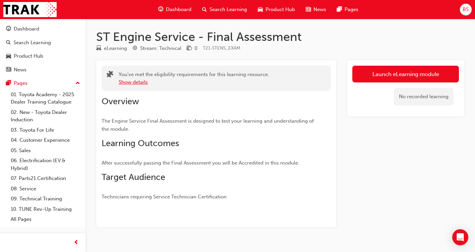
click at [136, 81] on button "Show details" at bounding box center [133, 82] width 29 height 8
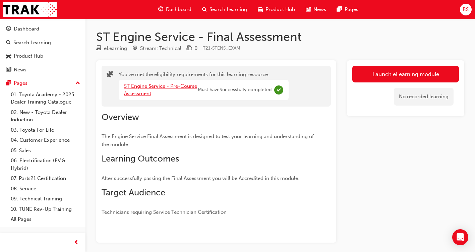
click at [182, 86] on link "ST Engine Service - Pre-Course Assessment" at bounding box center [160, 90] width 73 height 14
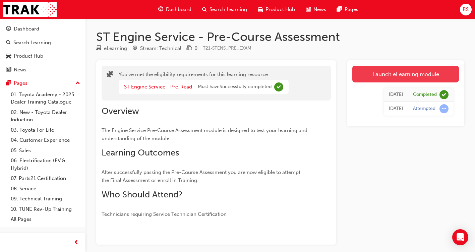
click at [388, 74] on link "Launch eLearning module" at bounding box center [405, 74] width 107 height 17
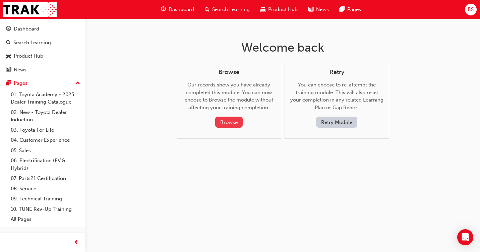
click at [227, 122] on button "Browse" at bounding box center [228, 122] width 27 height 11
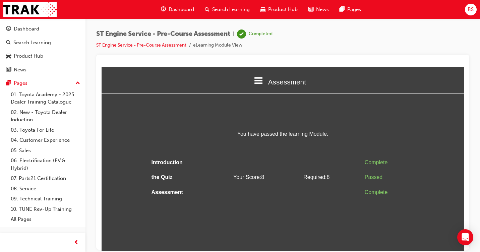
click at [224, 9] on span "Search Learning" at bounding box center [231, 10] width 38 height 8
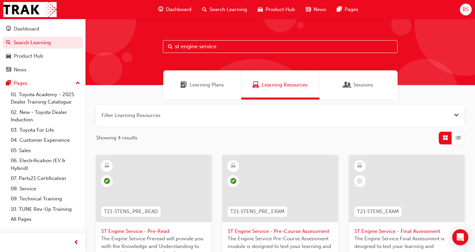
type input "st engine service"
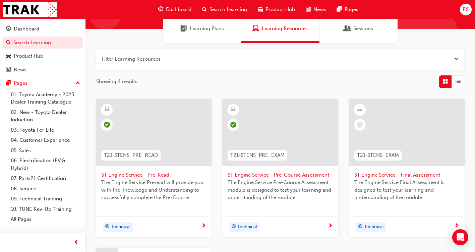
scroll to position [67, 0]
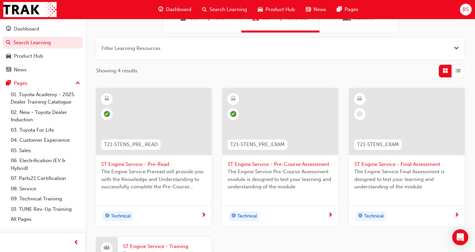
click at [165, 165] on span "ST Engine Service - Pre-Read" at bounding box center [153, 164] width 105 height 8
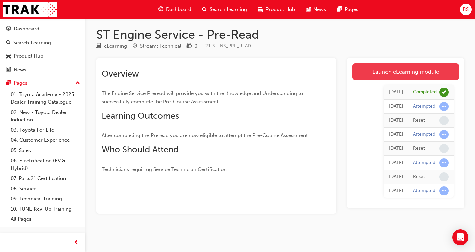
click at [416, 68] on link "Launch eLearning module" at bounding box center [405, 71] width 107 height 17
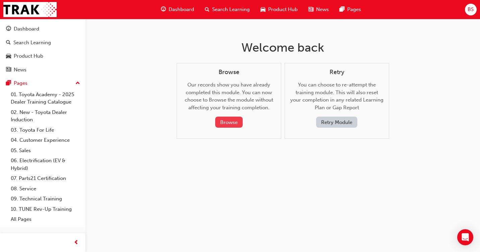
click at [228, 120] on button "Browse" at bounding box center [228, 122] width 27 height 11
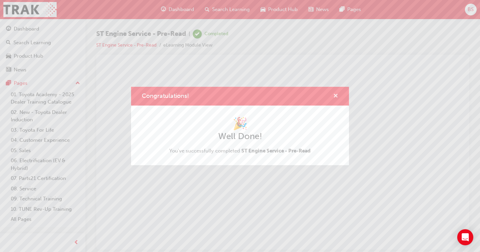
click at [335, 96] on span "cross-icon" at bounding box center [335, 96] width 5 height 6
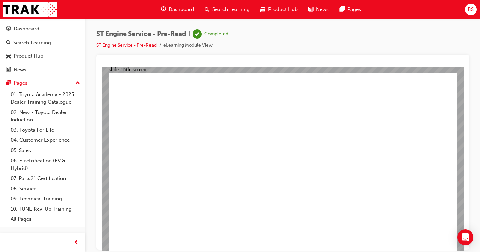
click at [219, 8] on span "Search Learning" at bounding box center [231, 10] width 38 height 8
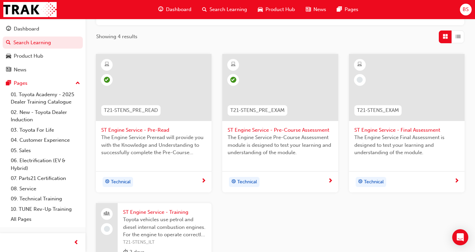
scroll to position [101, 0]
click at [402, 132] on span "ST Engine Service - Final Assessment" at bounding box center [406, 131] width 105 height 8
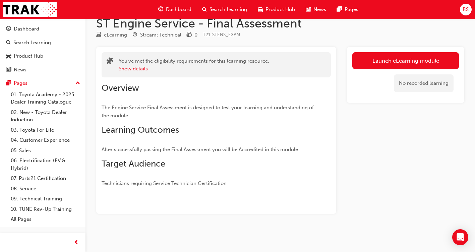
scroll to position [13, 0]
click at [409, 61] on link "Launch eLearning module" at bounding box center [405, 60] width 107 height 17
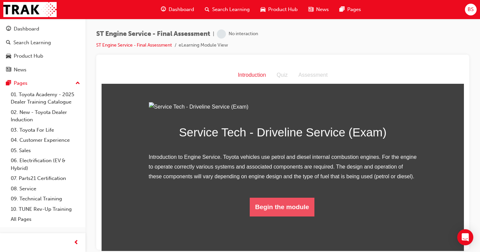
scroll to position [39, 0]
click at [264, 216] on button "Begin the module" at bounding box center [282, 206] width 65 height 19
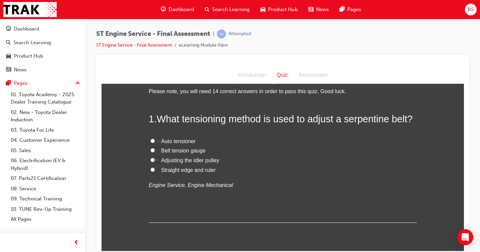
scroll to position [0, 0]
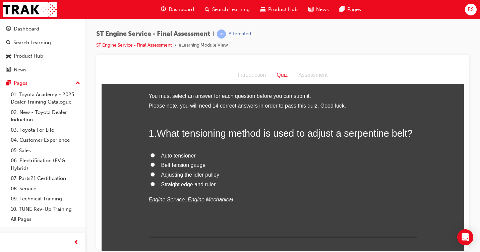
click at [174, 154] on span "Auto tensioner" at bounding box center [178, 155] width 35 height 6
click at [155, 154] on input "Auto tensioner" at bounding box center [152, 155] width 4 height 4
radio input "true"
click at [176, 174] on span "Adjusting the idler pulley" at bounding box center [190, 175] width 58 height 6
click at [155, 174] on input "Adjusting the idler pulley" at bounding box center [152, 174] width 4 height 4
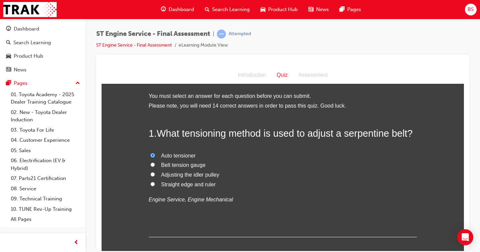
radio input "true"
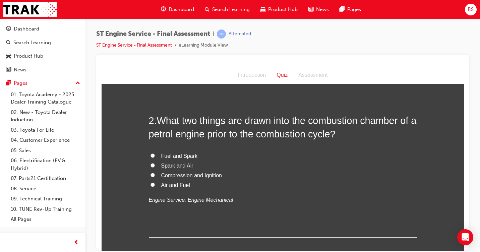
scroll to position [168, 0]
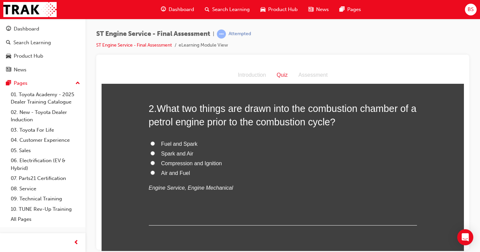
click at [180, 172] on span "Air and Fuel" at bounding box center [175, 173] width 29 height 6
click at [155, 172] on input "Air and Fuel" at bounding box center [152, 172] width 4 height 4
radio input "true"
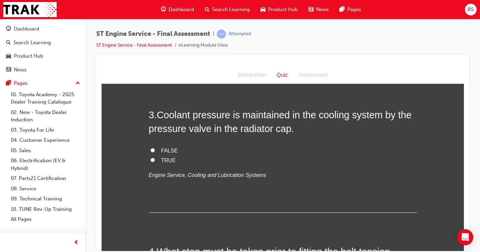
scroll to position [335, 0]
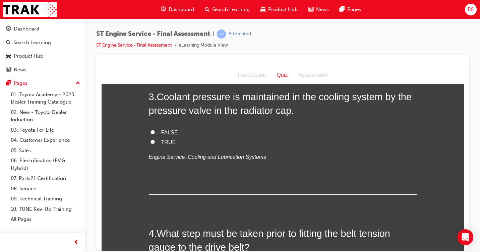
click at [170, 141] on span "TRUE" at bounding box center [168, 142] width 15 height 6
click at [150, 142] on input "TRUE" at bounding box center [152, 141] width 4 height 4
radio input "true"
click at [182, 144] on label "TRUE" at bounding box center [283, 142] width 268 height 10
click at [155, 144] on input "TRUE" at bounding box center [152, 141] width 4 height 4
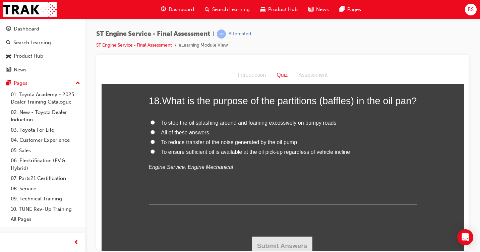
scroll to position [2578, 0]
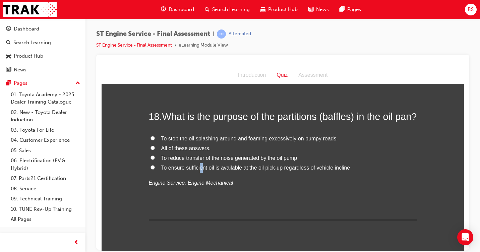
click at [198, 170] on span "To ensure sufficient oil is available at the oil pick-up regardless of vehicle …" at bounding box center [255, 167] width 189 height 6
click at [152, 173] on label "To ensure sufficient oil is available at the oil pick-up regardless of vehicle …" at bounding box center [283, 168] width 268 height 10
click at [152, 169] on input "To ensure sufficient oil is available at the oil pick-up regardless of vehicle …" at bounding box center [152, 167] width 4 height 4
radio input "true"
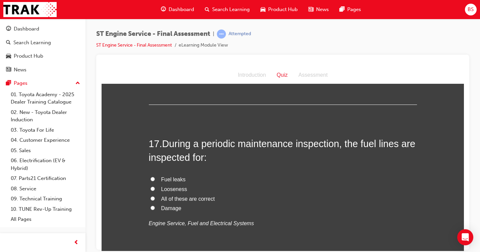
scroll to position [2410, 0]
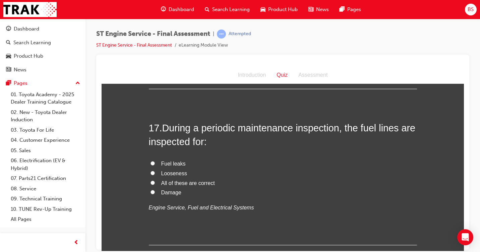
click at [163, 183] on span "All of these are correct" at bounding box center [188, 183] width 54 height 6
click at [155, 183] on input "All of these are correct" at bounding box center [152, 182] width 4 height 4
radio input "true"
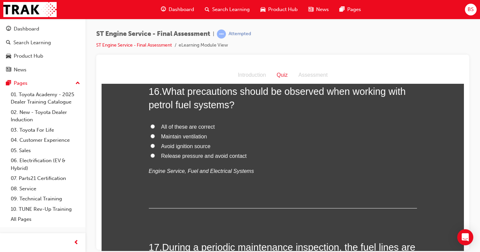
scroll to position [2243, 0]
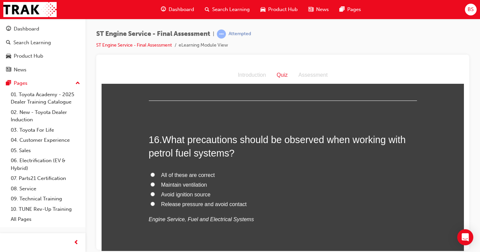
click at [186, 192] on span "Avoid ignition source" at bounding box center [185, 194] width 49 height 6
click at [155, 192] on input "Avoid ignition source" at bounding box center [152, 194] width 4 height 4
radio input "true"
click at [188, 174] on span "All of these are correct" at bounding box center [188, 175] width 54 height 6
click at [155, 174] on input "All of these are correct" at bounding box center [152, 174] width 4 height 4
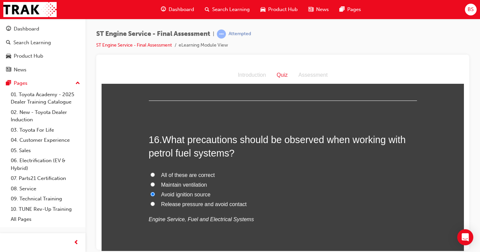
radio input "true"
click at [173, 193] on span "Avoid ignition source" at bounding box center [185, 194] width 49 height 6
click at [155, 193] on input "Avoid ignition source" at bounding box center [152, 194] width 4 height 4
radio input "true"
click at [161, 184] on span "Maintain ventilation" at bounding box center [184, 185] width 46 height 6
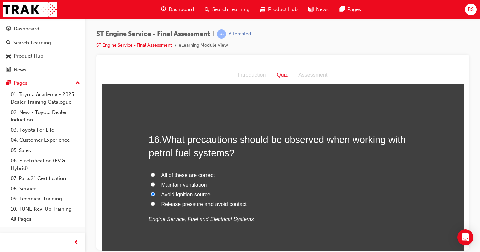
click at [155, 184] on input "Maintain ventilation" at bounding box center [152, 184] width 4 height 4
radio input "true"
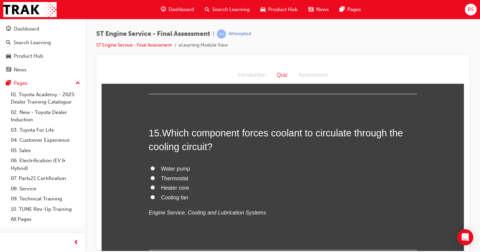
scroll to position [2109, 0]
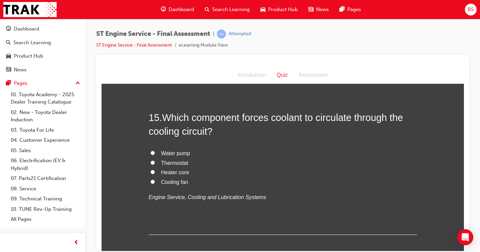
click at [170, 150] on span "Water pump" at bounding box center [175, 153] width 29 height 6
click at [155, 150] on input "Water pump" at bounding box center [152, 152] width 4 height 4
radio input "true"
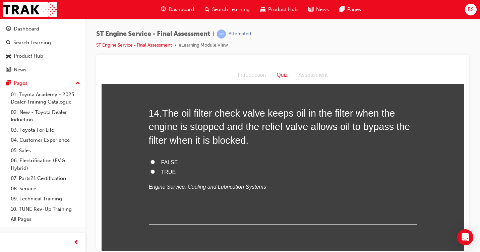
scroll to position [1975, 0]
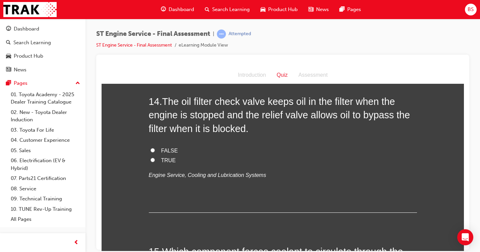
click at [150, 159] on input "TRUE" at bounding box center [152, 159] width 4 height 4
radio input "true"
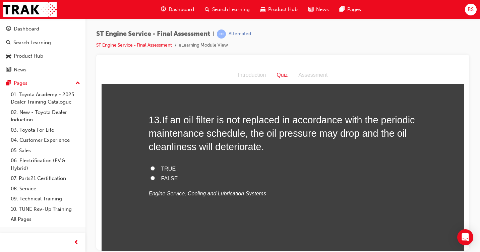
scroll to position [1807, 0]
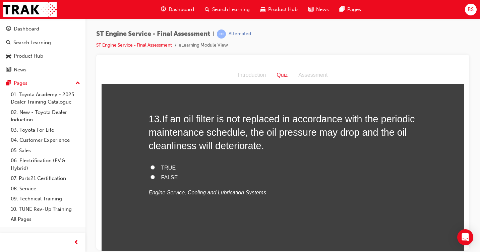
click at [162, 177] on span "FALSE" at bounding box center [169, 177] width 17 height 6
click at [155, 177] on input "FALSE" at bounding box center [152, 177] width 4 height 4
radio input "true"
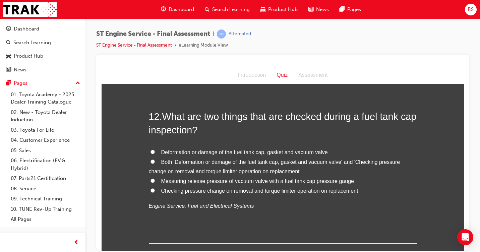
scroll to position [1640, 0]
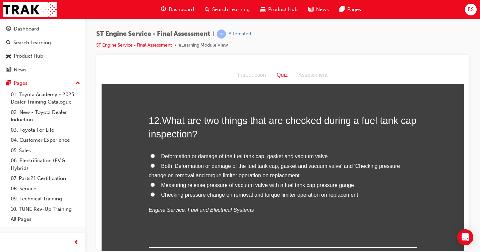
click at [469, 10] on span "BS" at bounding box center [470, 10] width 6 height 8
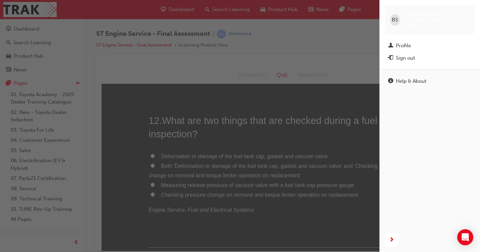
click at [415, 54] on div "Sign out" at bounding box center [429, 58] width 83 height 8
